Goal: Task Accomplishment & Management: Complete application form

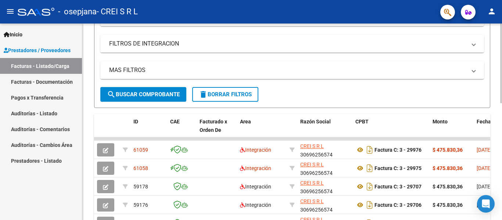
scroll to position [184, 0]
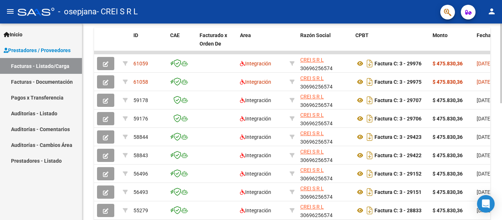
scroll to position [221, 0]
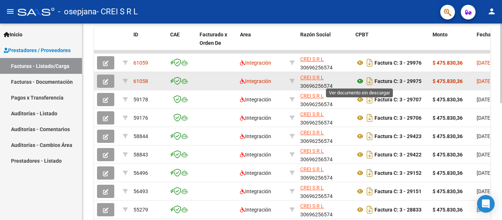
click at [356, 81] on icon at bounding box center [360, 81] width 10 height 9
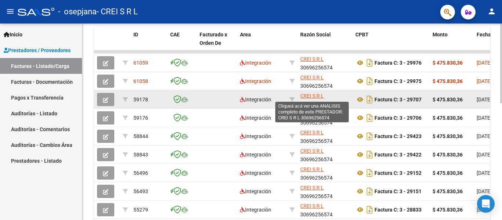
click at [315, 96] on span "CREI S R L" at bounding box center [312, 96] width 24 height 6
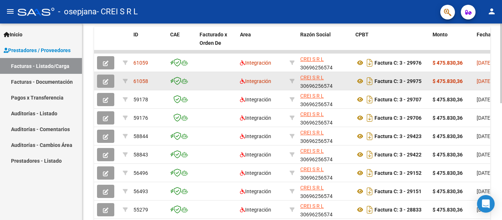
click at [142, 83] on span "61058" at bounding box center [140, 81] width 15 height 6
click at [109, 83] on button "button" at bounding box center [105, 81] width 17 height 13
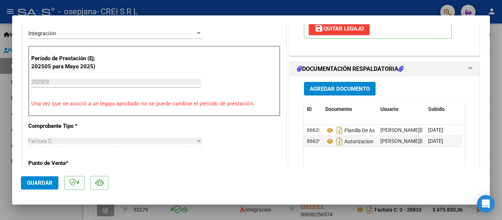
scroll to position [184, 0]
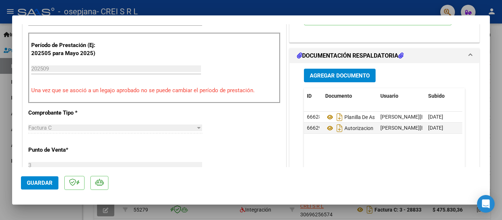
click at [354, 78] on span "Agregar Documento" at bounding box center [340, 75] width 60 height 7
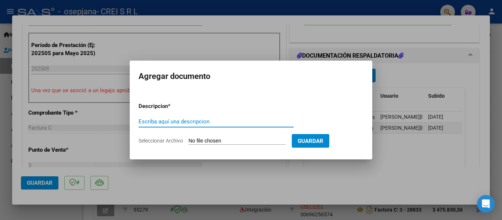
click at [178, 122] on input "Escriba aquí una descripcion" at bounding box center [216, 121] width 155 height 7
type input "r"
type input "RECIBOS CANCELATORIOS"
click at [254, 137] on form "Descripcion * RECIBOS CANCELATORIOS Escriba aquí una descripcion Seleccionar Ar…" at bounding box center [251, 124] width 225 height 54
click at [224, 141] on input "Seleccionar Archivo" at bounding box center [237, 141] width 97 height 7
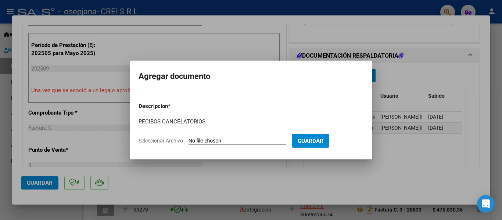
type input "C:\fakepath\RECIBO_0001-00033155.pdf"
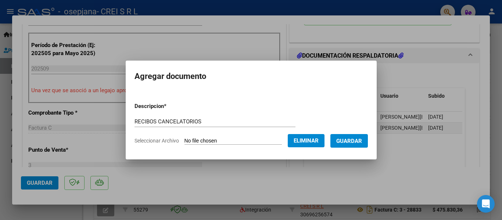
click at [352, 142] on span "Guardar" at bounding box center [349, 141] width 26 height 7
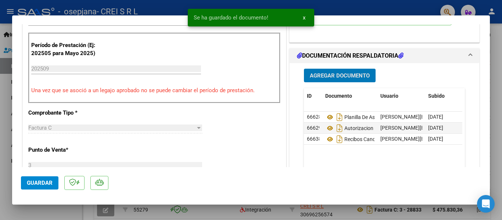
click at [43, 184] on span "Guardar" at bounding box center [40, 183] width 26 height 7
click at [21, 208] on div at bounding box center [251, 110] width 502 height 220
type input "$ 0,00"
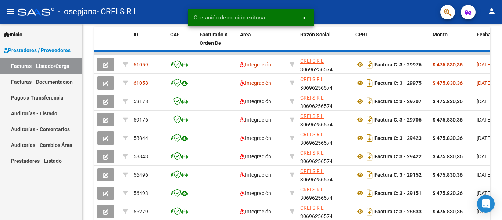
scroll to position [221, 0]
